Goal: Transaction & Acquisition: Subscribe to service/newsletter

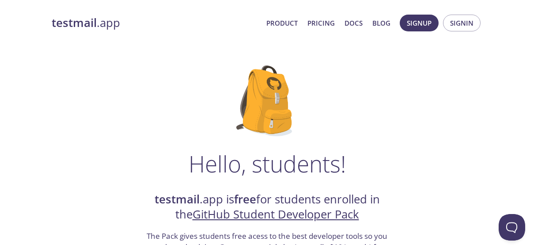
scroll to position [44, 0]
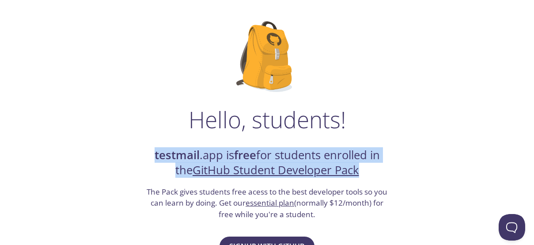
drag, startPoint x: 149, startPoint y: 156, endPoint x: 395, endPoint y: 174, distance: 246.0
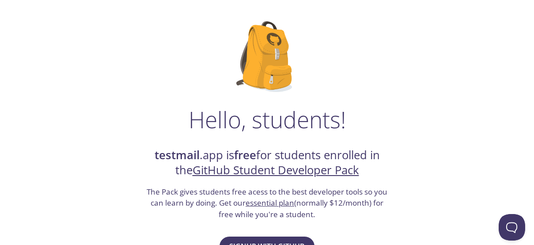
scroll to position [133, 0]
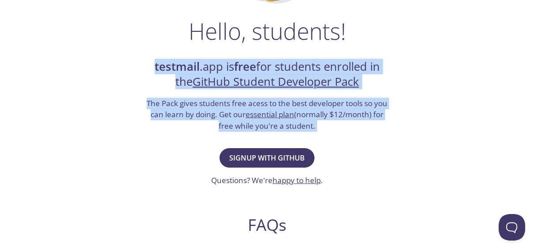
drag, startPoint x: 281, startPoint y: 134, endPoint x: 114, endPoint y: 69, distance: 179.3
click at [114, 69] on div "Hello, students! testmail .app is free for students enrolled in the GitHub Stud…" at bounding box center [267, 189] width 431 height 540
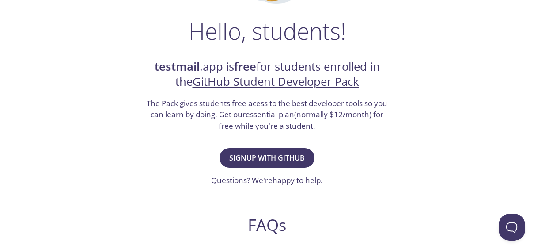
drag, startPoint x: 138, startPoint y: 108, endPoint x: 374, endPoint y: 123, distance: 236.1
click at [374, 123] on div "Hello, students! testmail .app is free for students enrolled in the GitHub Stud…" at bounding box center [267, 189] width 431 height 540
click at [374, 123] on h3 "The Pack gives students free acess to the best developer tools so you can learn…" at bounding box center [267, 115] width 243 height 34
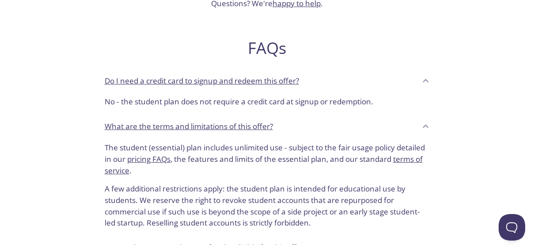
scroll to position [442, 0]
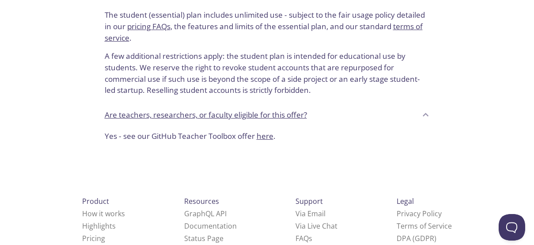
click at [267, 139] on link "here" at bounding box center [265, 136] width 17 height 10
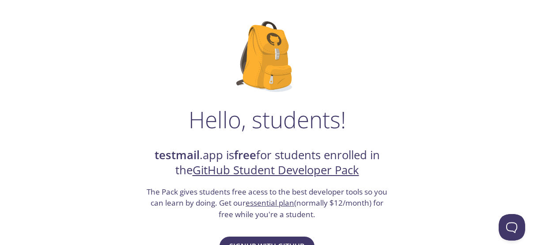
scroll to position [88, 0]
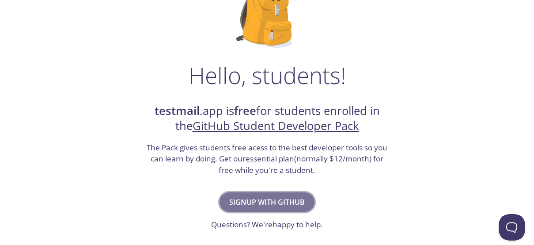
click at [290, 197] on span "Signup with GitHub" at bounding box center [267, 202] width 76 height 12
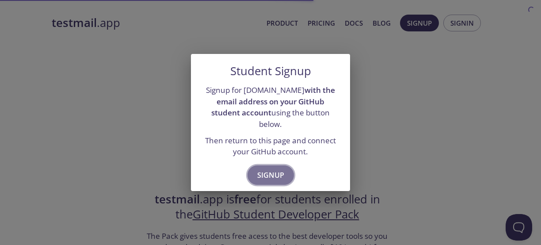
click at [284, 169] on button "Signup" at bounding box center [271, 174] width 46 height 19
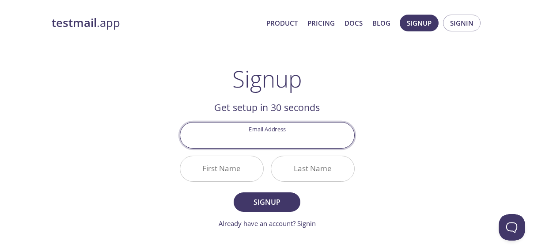
click at [277, 142] on input "Email Address" at bounding box center [267, 134] width 174 height 25
paste input "hungct915102@ut.edu.vn"
type input "hungct915102@ut.edu.vn"
click at [239, 164] on input "First Name" at bounding box center [221, 168] width 83 height 25
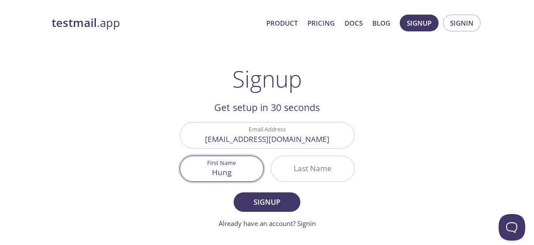
type input "Hung"
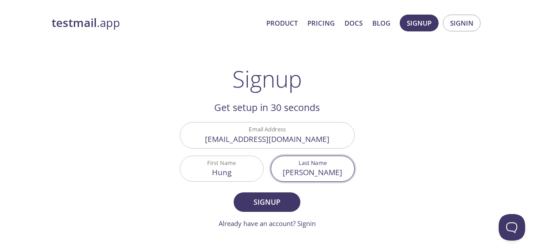
scroll to position [88, 0]
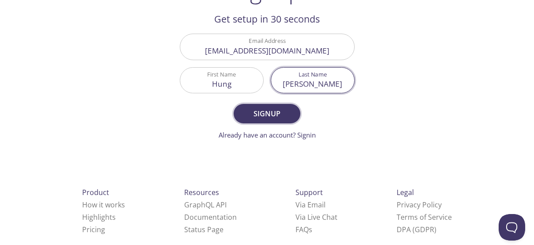
type input "Chu"
drag, startPoint x: 270, startPoint y: 116, endPoint x: 272, endPoint y: 130, distance: 14.3
click at [270, 116] on span "Signup" at bounding box center [267, 113] width 47 height 12
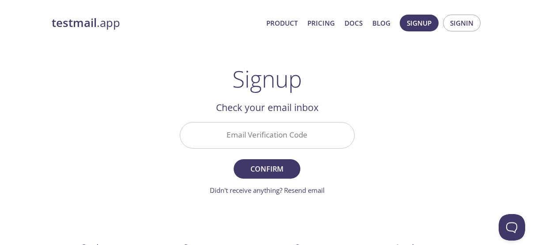
scroll to position [44, 0]
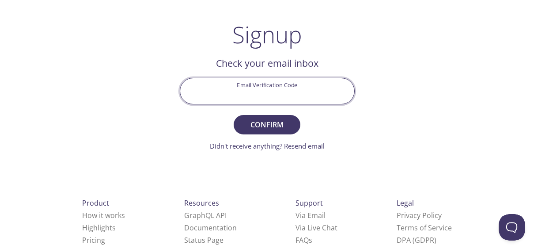
click at [278, 93] on input "Email Verification Code" at bounding box center [267, 90] width 174 height 25
paste input "6887MUK"
type input "6887MUK"
click at [284, 124] on span "Confirm" at bounding box center [267, 124] width 47 height 12
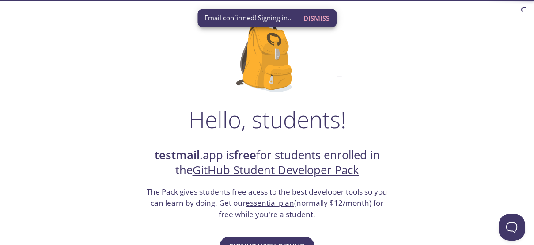
scroll to position [133, 0]
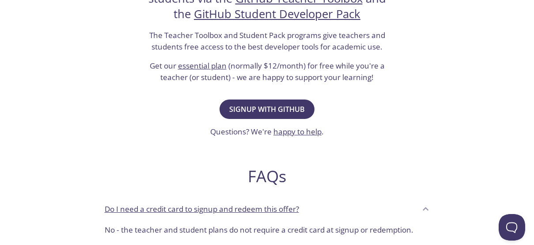
scroll to position [33, 0]
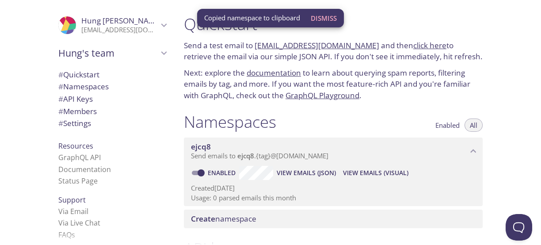
click at [25, 109] on div ".cls-1 { fill: #6d5ca8; } .cls-2 { fill: #3fc191; } .cls-3 { fill: #3b4752; } .…" at bounding box center [88, 122] width 177 height 245
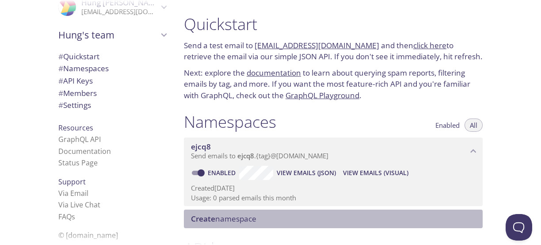
click at [243, 218] on span "Create namespace" at bounding box center [223, 219] width 65 height 10
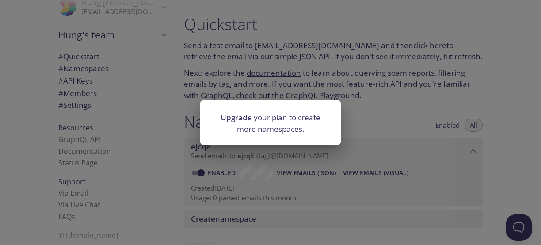
click at [252, 189] on div "Upgrade your plan to create more namespaces." at bounding box center [270, 122] width 541 height 245
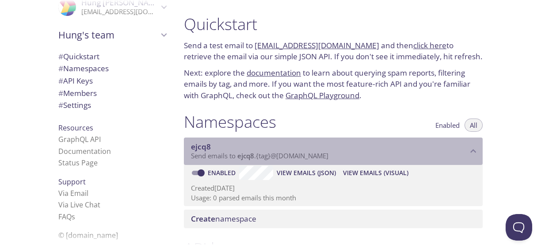
drag, startPoint x: 344, startPoint y: 152, endPoint x: 247, endPoint y: 156, distance: 96.9
click at [247, 156] on p "Send emails to ejcq8 . {tag} @inbox.testmail.app" at bounding box center [329, 156] width 277 height 9
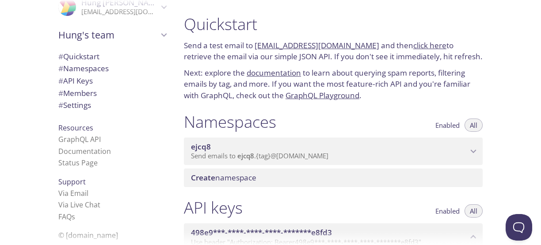
click at [247, 156] on span "ejcq8" at bounding box center [245, 155] width 17 height 9
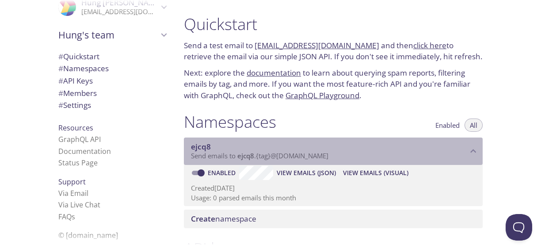
click at [264, 152] on span "Send emails to ejcq8 . {tag} @inbox.testmail.app" at bounding box center [259, 155] width 137 height 9
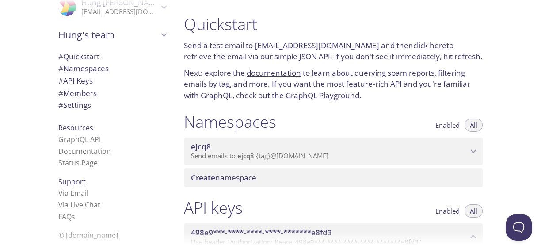
scroll to position [88, 0]
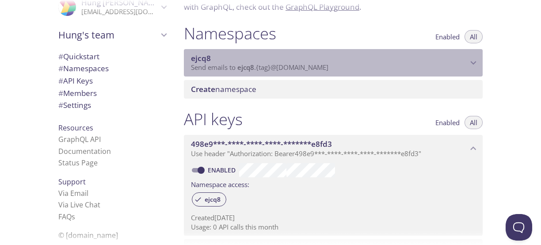
click at [263, 65] on span "Send emails to ejcq8 . {tag} @inbox.testmail.app" at bounding box center [259, 67] width 137 height 9
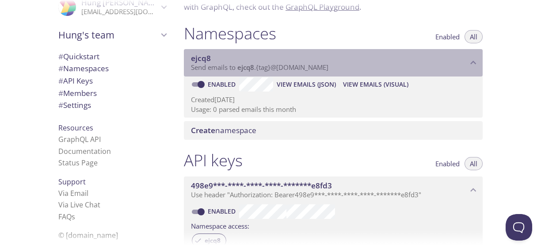
drag, startPoint x: 342, startPoint y: 64, endPoint x: 266, endPoint y: -15, distance: 109.7
click at [266, 0] on html ".cls-1 { fill: #6d5ca8; } .cls-2 { fill: #3fc191; } .cls-3 { fill: #3b4752; } .…" at bounding box center [270, 122] width 541 height 245
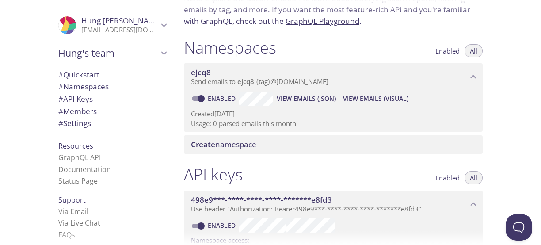
scroll to position [30, 0]
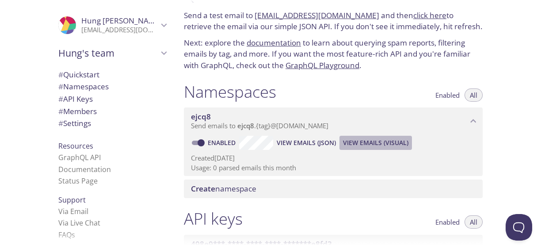
click at [364, 142] on span "View Emails (Visual)" at bounding box center [375, 142] width 65 height 11
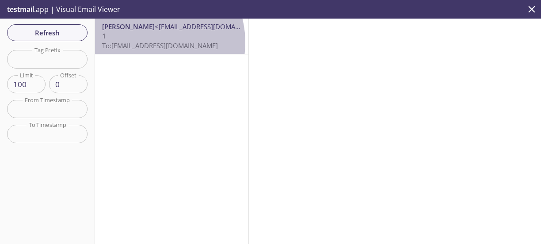
click at [146, 42] on span "To: ejcq8@inbox.testmail.app" at bounding box center [160, 45] width 116 height 9
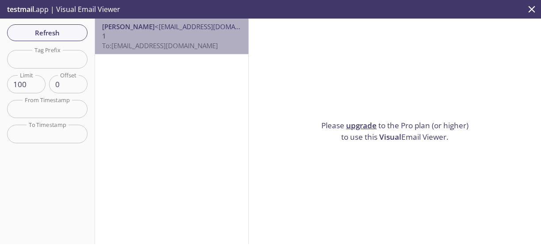
click at [174, 27] on span "<nhannguyen2989@gmail.com>" at bounding box center [212, 26] width 114 height 9
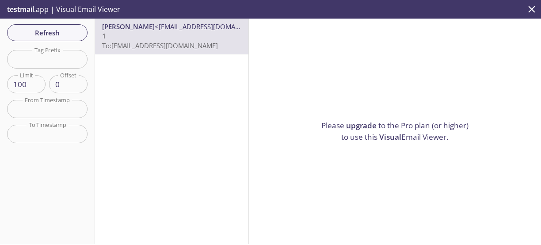
click at [530, 12] on icon "close" at bounding box center [532, 9] width 7 height 7
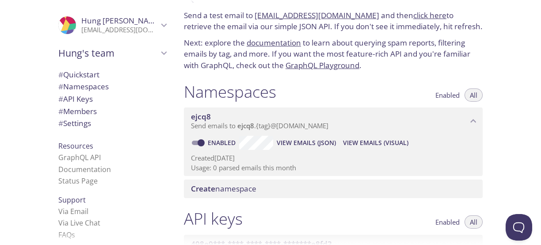
click at [300, 145] on span "View Emails (JSON)" at bounding box center [306, 142] width 59 height 11
click at [359, 142] on span "View Emails (Visual)" at bounding box center [375, 142] width 65 height 11
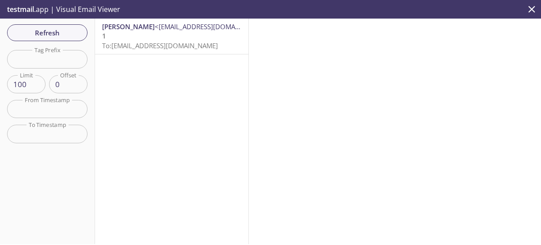
click at [46, 60] on input "text" at bounding box center [47, 59] width 80 height 18
type input "1"
click at [47, 69] on div "Refresh Filters Tag Prefix 1 Tag Prefix Limit 100 Limit Offset 0 Offset From Ti…" at bounding box center [47, 131] width 95 height 225
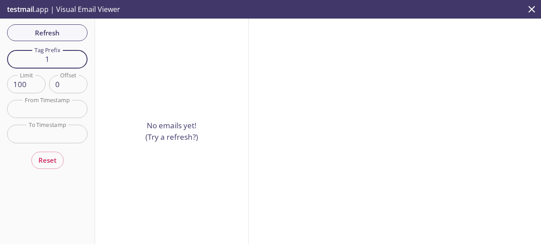
drag, startPoint x: 64, startPoint y: 61, endPoint x: 3, endPoint y: 62, distance: 61.0
click at [3, 62] on div "Refresh Filters Tag Prefix 1 Tag Prefix Limit 100 Limit Offset 0 Offset From Ti…" at bounding box center [47, 131] width 95 height 225
